Goal: Navigation & Orientation: Find specific page/section

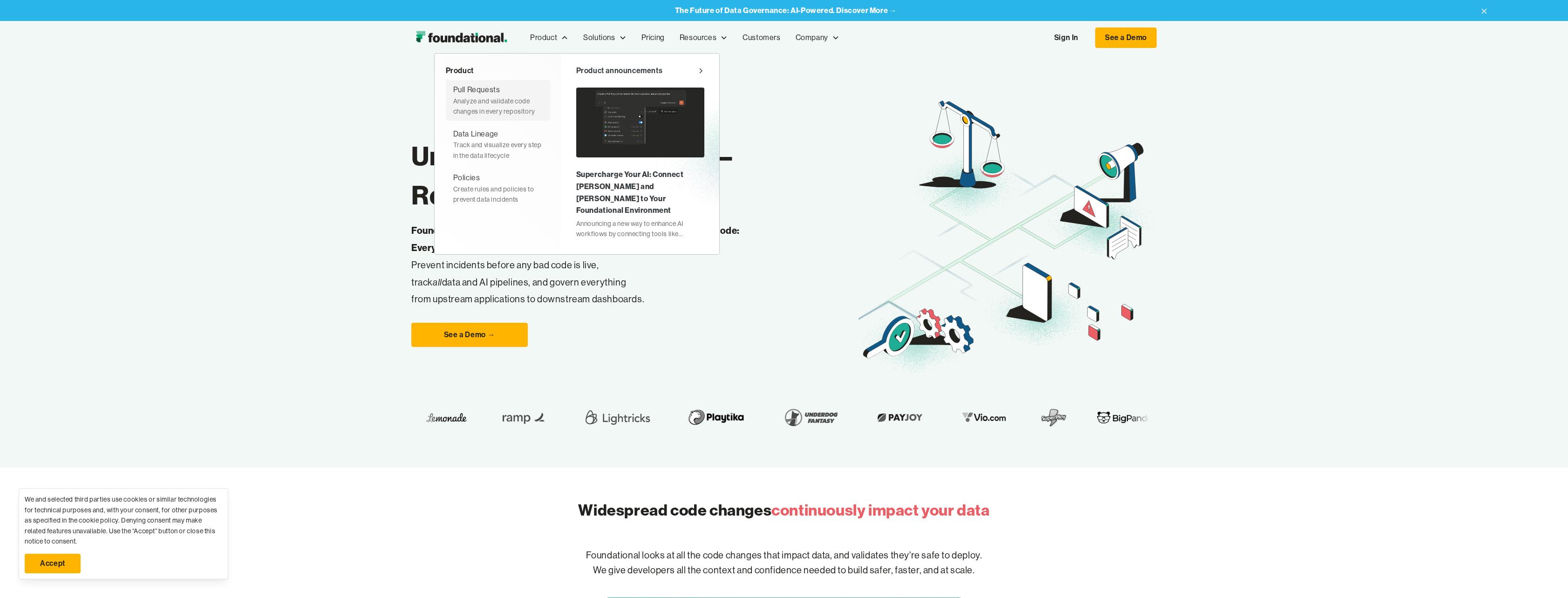
click at [500, 98] on div "Analyze and validate code changes in every repository" at bounding box center [498, 106] width 89 height 21
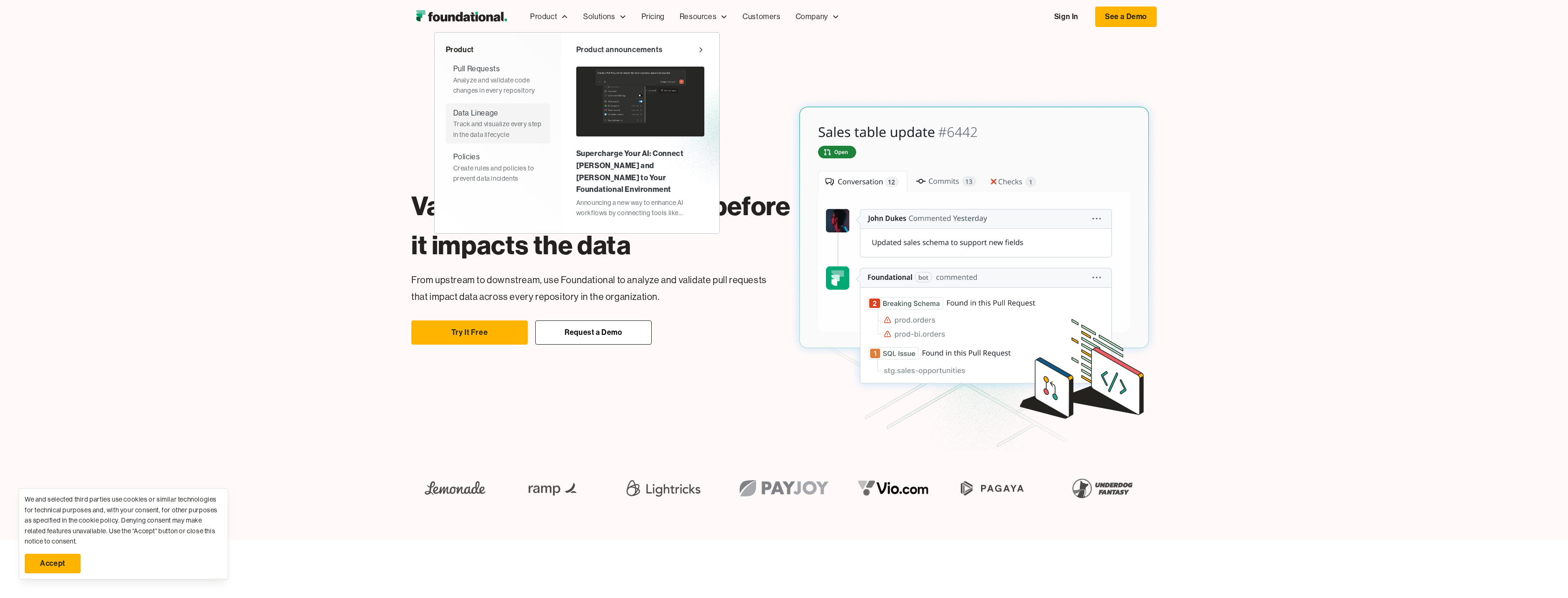
click at [504, 121] on div "Track and visualize every step in the data lifecycle" at bounding box center [498, 130] width 89 height 21
